Goal: Task Accomplishment & Management: Complete application form

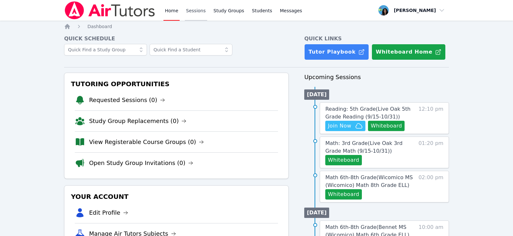
click at [197, 9] on link "Sessions" at bounding box center [196, 10] width 22 height 21
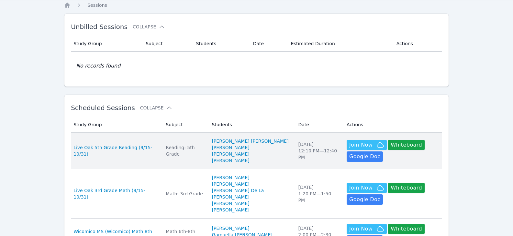
scroll to position [32, 0]
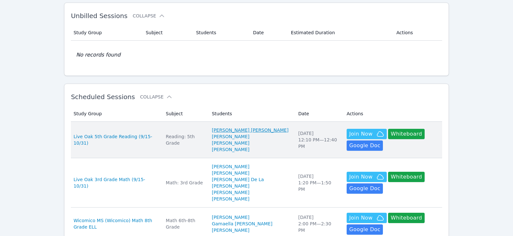
click at [224, 133] on link "[PERSON_NAME] [PERSON_NAME]" at bounding box center [249, 130] width 77 height 6
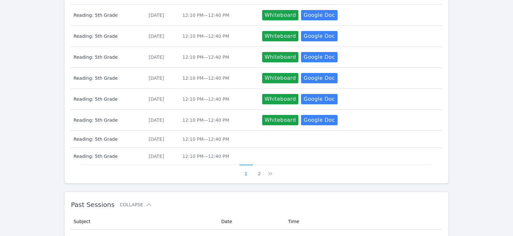
scroll to position [412, 0]
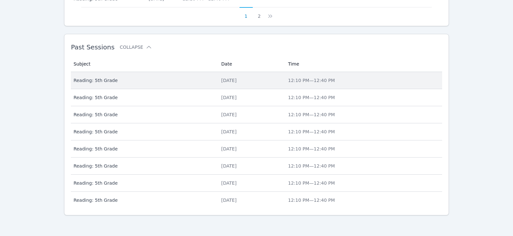
click at [221, 81] on div "Fri Sep 26, 2025" at bounding box center [250, 80] width 59 height 6
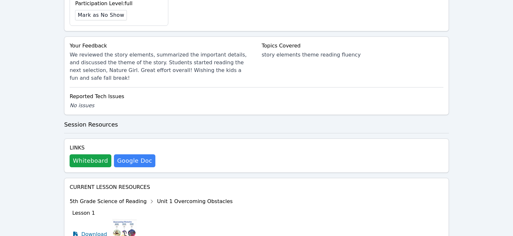
scroll to position [315, 0]
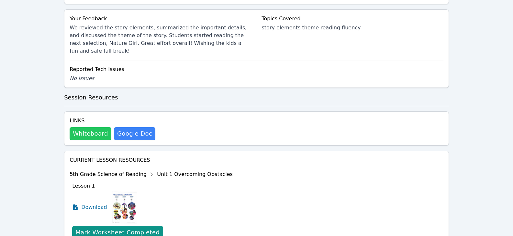
click at [98, 127] on button "Whiteboard" at bounding box center [91, 133] width 42 height 13
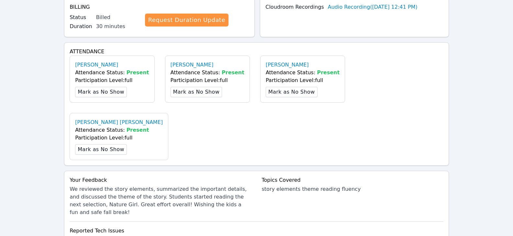
scroll to position [0, 0]
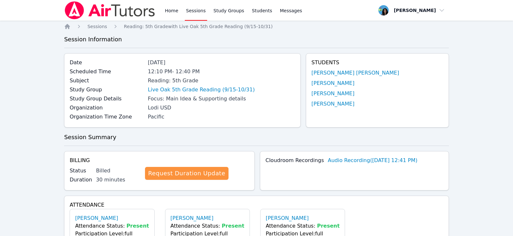
click at [170, 9] on link "Home" at bounding box center [171, 10] width 16 height 21
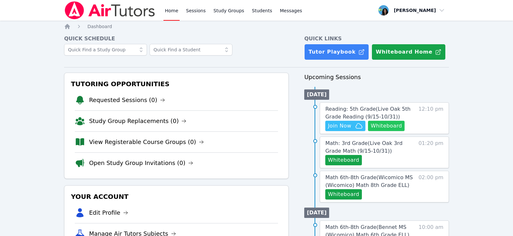
click at [379, 124] on button "Whiteboard" at bounding box center [386, 126] width 37 height 10
click at [356, 127] on icon "button" at bounding box center [359, 126] width 8 height 8
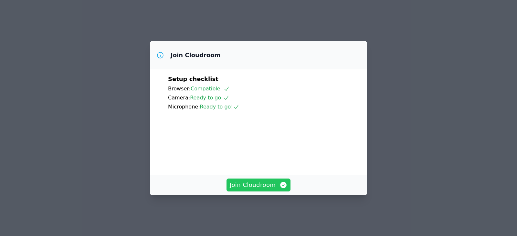
click at [267, 190] on span "Join Cloudroom" at bounding box center [259, 185] width 58 height 9
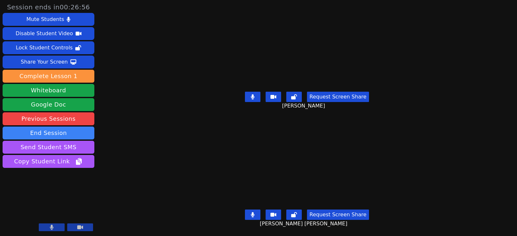
click at [255, 212] on icon at bounding box center [253, 214] width 4 height 5
click at [260, 94] on button at bounding box center [253, 97] width 16 height 10
click at [251, 212] on icon at bounding box center [253, 214] width 6 height 5
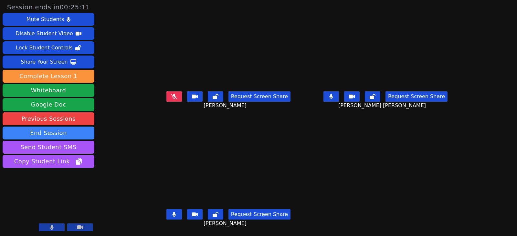
click at [333, 97] on icon at bounding box center [332, 96] width 4 height 5
click at [172, 212] on button at bounding box center [175, 215] width 16 height 10
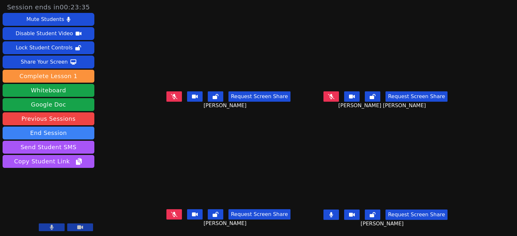
click at [339, 215] on button at bounding box center [332, 215] width 16 height 10
click at [339, 216] on button at bounding box center [332, 215] width 16 height 10
click at [339, 215] on button at bounding box center [332, 215] width 16 height 10
click at [335, 99] on icon at bounding box center [331, 96] width 6 height 5
click at [333, 97] on icon at bounding box center [332, 96] width 4 height 5
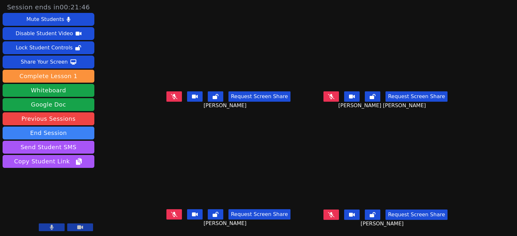
click at [335, 98] on icon at bounding box center [331, 96] width 6 height 5
click at [333, 98] on icon at bounding box center [332, 96] width 4 height 5
drag, startPoint x: 168, startPoint y: 96, endPoint x: 164, endPoint y: 97, distance: 3.4
click at [171, 96] on icon at bounding box center [174, 96] width 6 height 5
click at [172, 96] on icon at bounding box center [174, 96] width 4 height 5
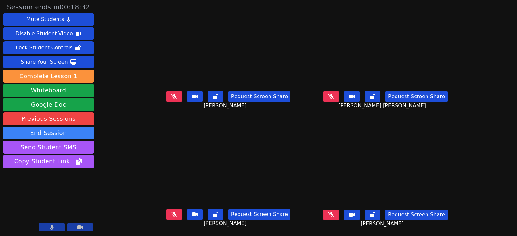
click at [171, 214] on icon at bounding box center [174, 214] width 6 height 5
click at [168, 216] on button at bounding box center [175, 215] width 16 height 10
click at [335, 214] on icon at bounding box center [331, 214] width 6 height 5
click at [339, 211] on button at bounding box center [332, 215] width 16 height 10
click at [170, 214] on button at bounding box center [175, 215] width 16 height 10
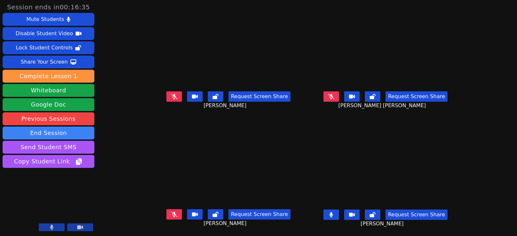
click at [339, 216] on button at bounding box center [332, 215] width 16 height 10
click at [339, 94] on button at bounding box center [332, 97] width 16 height 10
click at [339, 98] on button at bounding box center [332, 97] width 16 height 10
click at [167, 96] on button at bounding box center [175, 97] width 16 height 10
click at [172, 98] on icon at bounding box center [174, 96] width 4 height 5
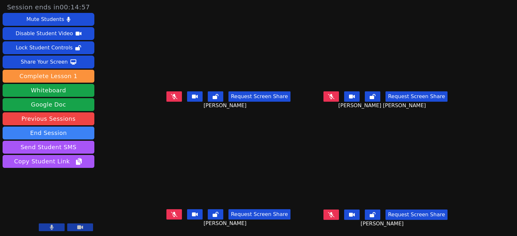
click at [169, 218] on button at bounding box center [175, 215] width 16 height 10
click at [167, 212] on button at bounding box center [175, 215] width 16 height 10
drag, startPoint x: 342, startPoint y: 216, endPoint x: 260, endPoint y: 207, distance: 82.9
click at [335, 216] on icon at bounding box center [331, 214] width 6 height 5
drag, startPoint x: 342, startPoint y: 215, endPoint x: 150, endPoint y: 178, distance: 195.5
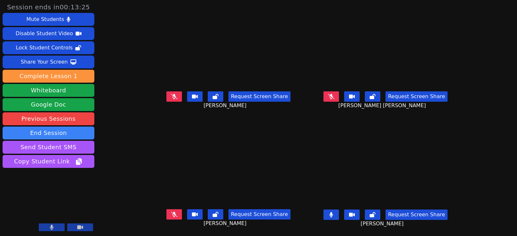
click at [333, 215] on icon at bounding box center [332, 214] width 4 height 5
click at [171, 96] on icon at bounding box center [174, 96] width 6 height 5
click at [172, 99] on icon at bounding box center [174, 96] width 4 height 5
click at [171, 216] on button at bounding box center [175, 215] width 16 height 10
click at [167, 214] on button at bounding box center [175, 215] width 16 height 10
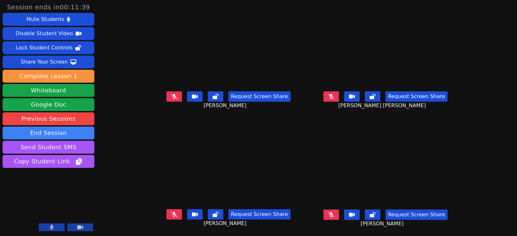
click at [171, 99] on icon at bounding box center [174, 96] width 6 height 5
click at [335, 216] on icon at bounding box center [331, 214] width 6 height 5
click at [333, 214] on icon at bounding box center [332, 214] width 4 height 5
click at [172, 97] on icon at bounding box center [174, 96] width 4 height 5
click at [171, 214] on icon at bounding box center [174, 214] width 6 height 5
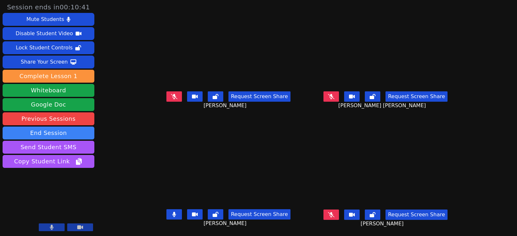
click at [167, 210] on button at bounding box center [175, 215] width 16 height 10
click at [171, 217] on icon at bounding box center [174, 214] width 6 height 5
drag, startPoint x: 171, startPoint y: 217, endPoint x: 154, endPoint y: 206, distance: 20.0
click at [171, 217] on button at bounding box center [175, 215] width 16 height 10
click at [335, 216] on icon at bounding box center [331, 214] width 6 height 5
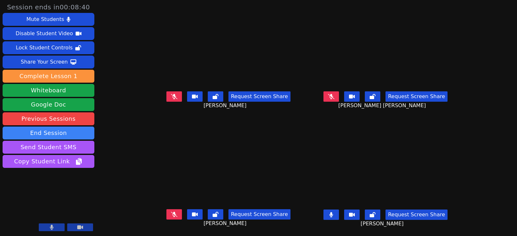
drag, startPoint x: 344, startPoint y: 215, endPoint x: 443, endPoint y: 218, distance: 99.3
click at [333, 215] on icon at bounding box center [332, 214] width 4 height 5
click at [335, 99] on icon at bounding box center [331, 96] width 6 height 5
click at [333, 98] on icon at bounding box center [332, 96] width 4 height 5
click at [171, 96] on icon at bounding box center [174, 96] width 6 height 5
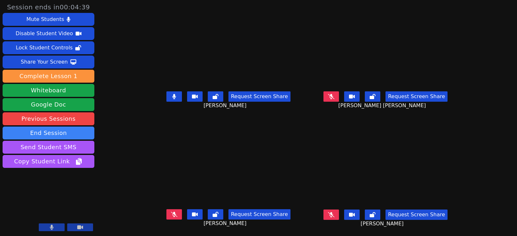
click at [167, 100] on button at bounding box center [175, 97] width 16 height 10
drag, startPoint x: 339, startPoint y: 214, endPoint x: 343, endPoint y: 214, distance: 3.9
click at [335, 214] on icon at bounding box center [331, 214] width 6 height 5
click at [339, 100] on button at bounding box center [332, 97] width 16 height 10
click at [333, 97] on icon at bounding box center [332, 96] width 4 height 5
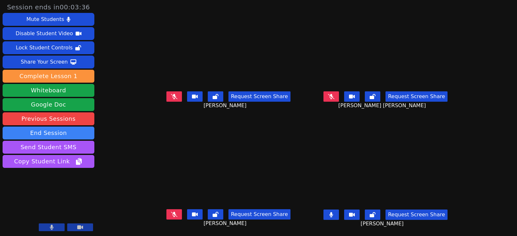
click at [339, 214] on button at bounding box center [332, 215] width 16 height 10
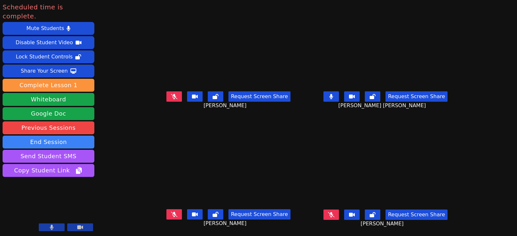
click at [170, 99] on button at bounding box center [175, 97] width 16 height 10
click at [171, 215] on icon at bounding box center [174, 214] width 6 height 5
click at [335, 217] on icon at bounding box center [331, 214] width 6 height 5
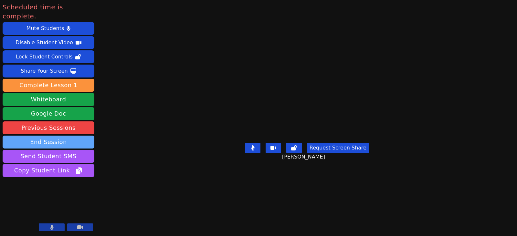
click at [88, 136] on button "End Session" at bounding box center [49, 142] width 92 height 13
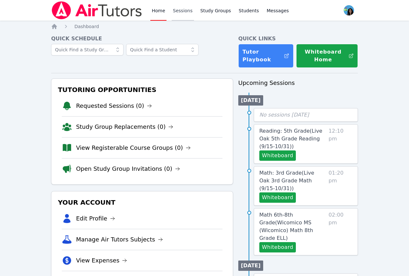
click at [176, 11] on link "Sessions" at bounding box center [183, 10] width 22 height 21
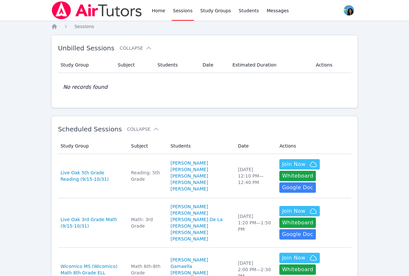
drag, startPoint x: 208, startPoint y: 13, endPoint x: 235, endPoint y: 53, distance: 48.5
click at [208, 13] on link "Study Groups" at bounding box center [215, 10] width 33 height 21
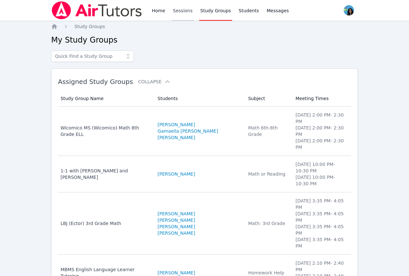
click at [186, 9] on link "Sessions" at bounding box center [183, 10] width 22 height 21
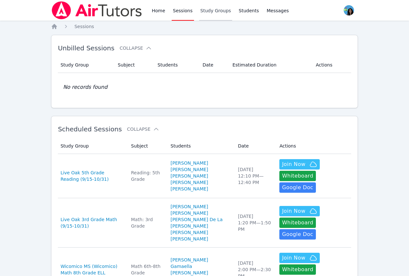
click at [209, 14] on link "Study Groups" at bounding box center [215, 10] width 33 height 21
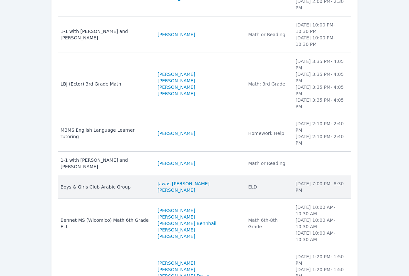
scroll to position [141, 0]
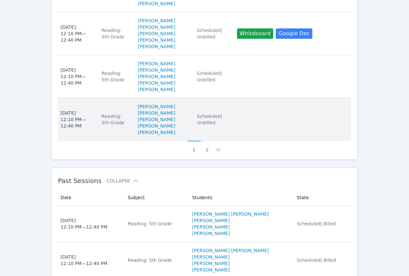
scroll to position [478, 0]
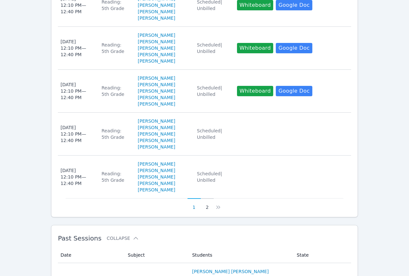
click at [209, 211] on button "2" at bounding box center [207, 205] width 13 height 12
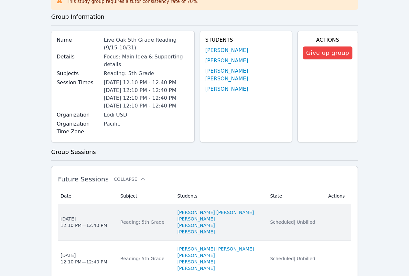
scroll to position [129, 0]
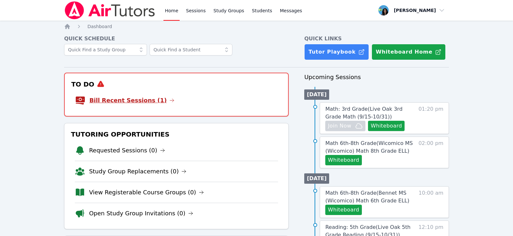
click at [169, 103] on icon at bounding box center [171, 100] width 5 height 5
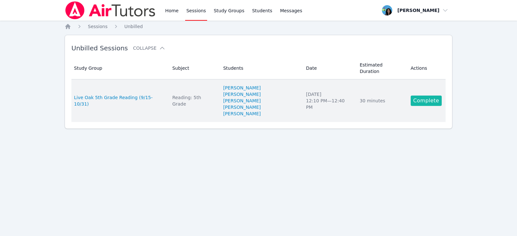
click at [423, 96] on link "Complete" at bounding box center [426, 101] width 31 height 10
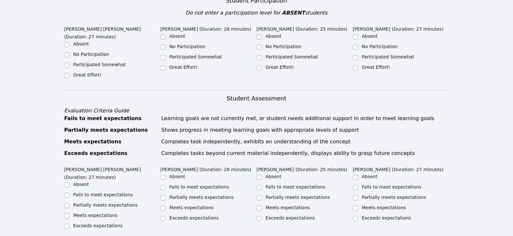
scroll to position [194, 0]
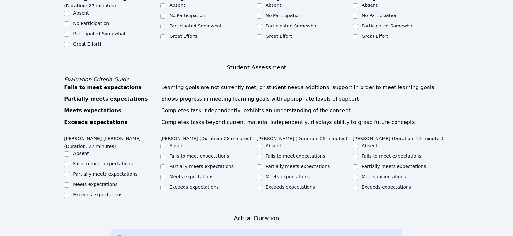
click at [81, 41] on label "Great Effort!" at bounding box center [87, 43] width 28 height 5
click at [69, 42] on input "Great Effort!" at bounding box center [66, 44] width 5 height 5
checkbox input "true"
click at [185, 34] on label "Great Effort!" at bounding box center [183, 36] width 28 height 5
click at [165, 34] on input "Great Effort!" at bounding box center [162, 36] width 5 height 5
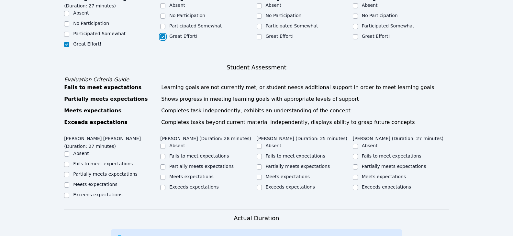
checkbox input "true"
click at [259, 34] on input "Great Effort!" at bounding box center [258, 36] width 5 height 5
checkbox input "true"
click at [355, 34] on input "Great Effort!" at bounding box center [354, 36] width 5 height 5
checkbox input "true"
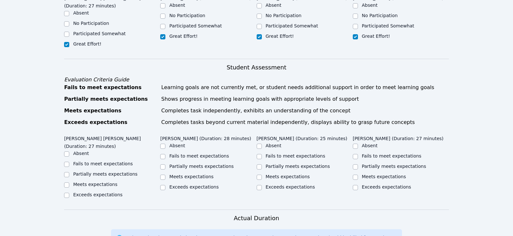
click at [367, 164] on label "Partially meets expectations" at bounding box center [394, 166] width 64 height 5
click at [358, 165] on input "Partially meets expectations" at bounding box center [354, 167] width 5 height 5
checkbox input "true"
click at [288, 163] on div "Partially meets expectations" at bounding box center [297, 166] width 64 height 6
click at [193, 164] on label "Partially meets expectations" at bounding box center [201, 166] width 64 height 5
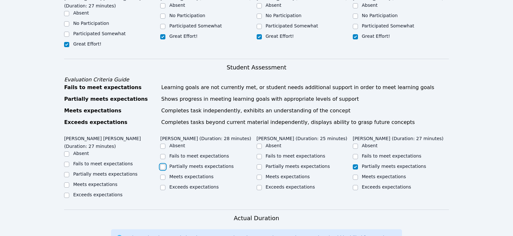
click at [165, 165] on input "Partially meets expectations" at bounding box center [162, 167] width 5 height 5
checkbox input "true"
click at [257, 165] on input "Partially meets expectations" at bounding box center [258, 167] width 5 height 5
checkbox input "true"
click at [99, 172] on label "Partially meets expectations" at bounding box center [105, 174] width 64 height 5
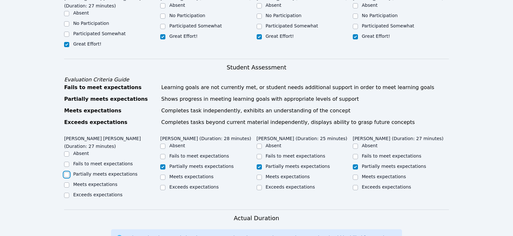
click at [69, 172] on input "Partially meets expectations" at bounding box center [66, 174] width 5 height 5
checkbox input "true"
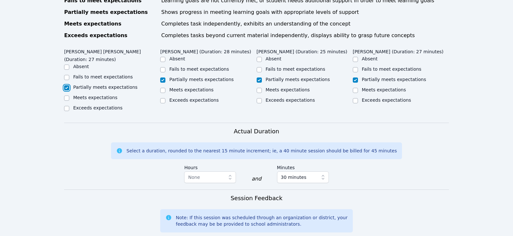
scroll to position [323, 0]
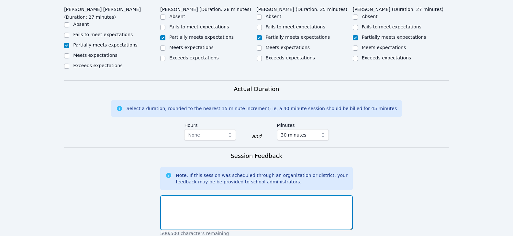
click at [251, 196] on textarea at bounding box center [256, 213] width 192 height 35
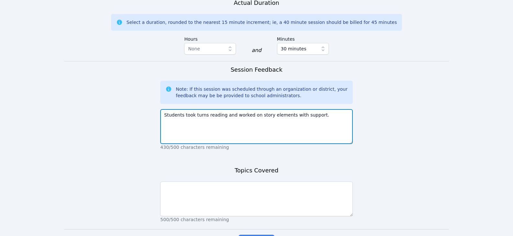
scroll to position [429, 0]
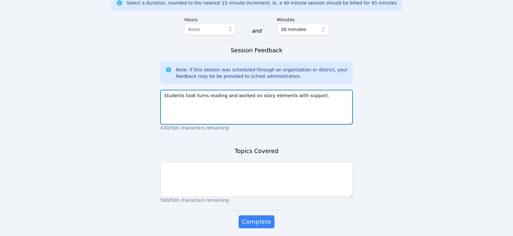
click at [330, 90] on textarea "Students took turns reading and worked on story elements with support." at bounding box center [256, 107] width 192 height 35
type textarea "Students took turns reading and worked on story elements with support. Great ef…"
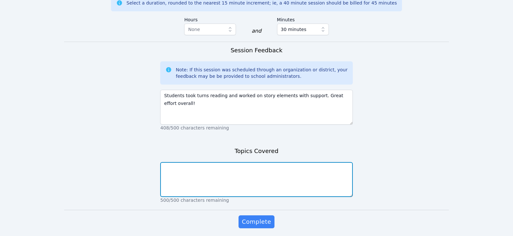
click at [288, 162] on textarea at bounding box center [256, 179] width 192 height 35
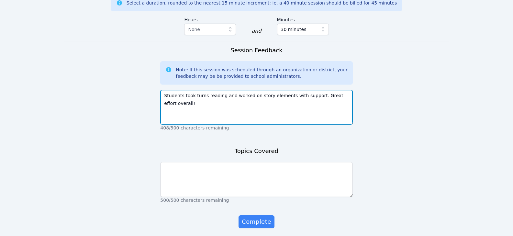
click at [259, 90] on textarea "Students took turns reading and worked on story elements with support. Great ef…" at bounding box center [256, 107] width 192 height 35
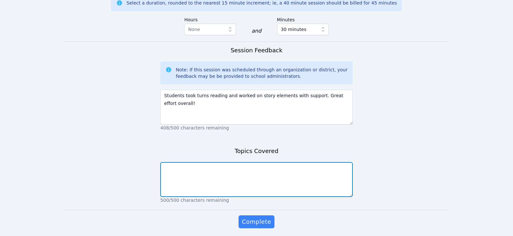
click at [254, 164] on textarea at bounding box center [256, 179] width 192 height 35
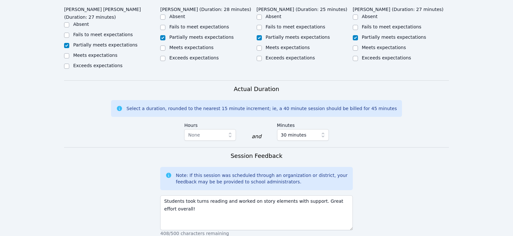
scroll to position [420, 0]
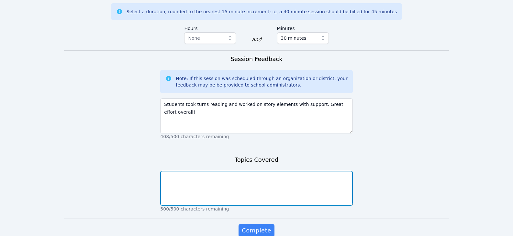
click at [240, 171] on textarea at bounding box center [256, 188] width 192 height 35
type textarea "reading fluency story elements"
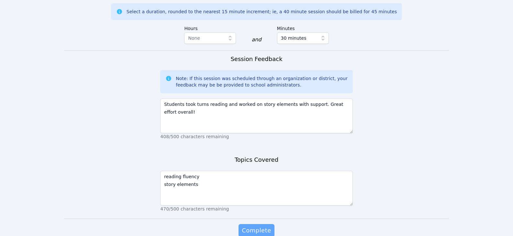
click at [249, 226] on span "Complete" at bounding box center [256, 230] width 29 height 9
